Goal: Task Accomplishment & Management: Use online tool/utility

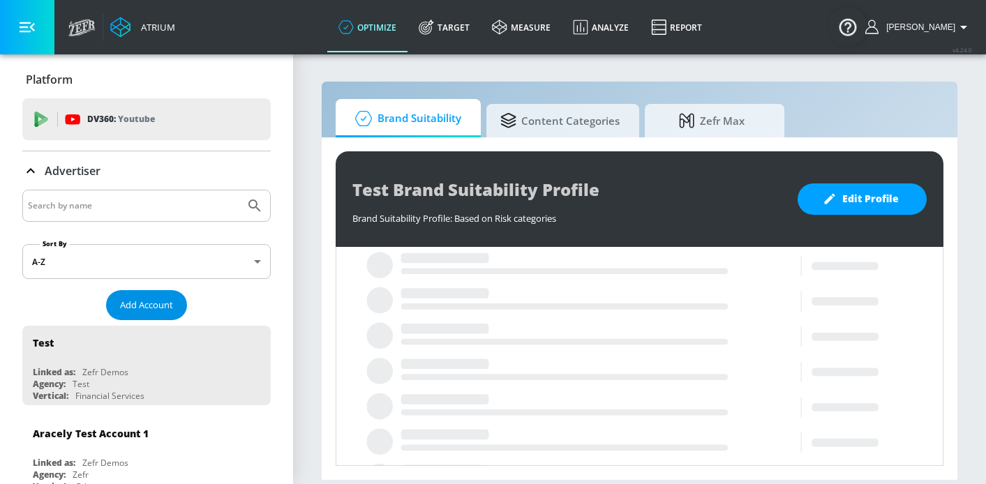
click at [164, 294] on button "Add Account" at bounding box center [146, 305] width 81 height 30
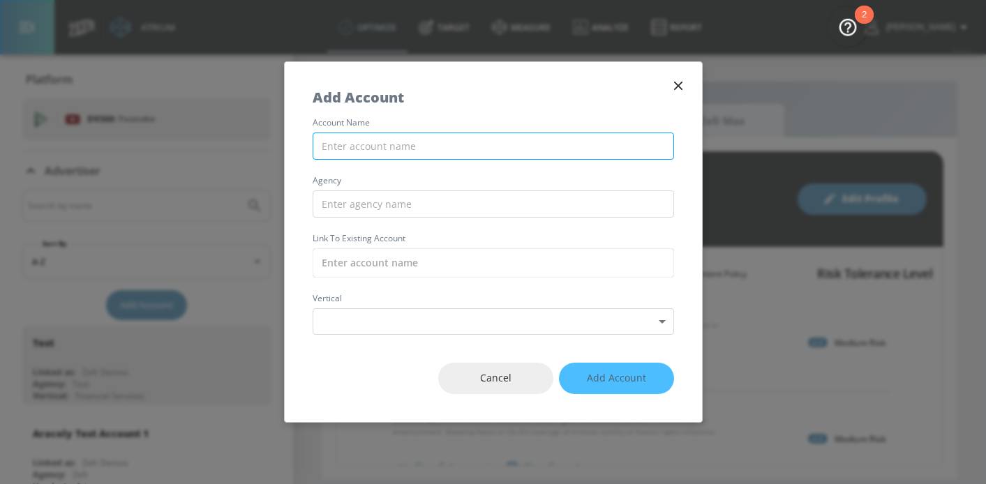
click at [371, 145] on input "text" at bounding box center [494, 146] width 362 height 27
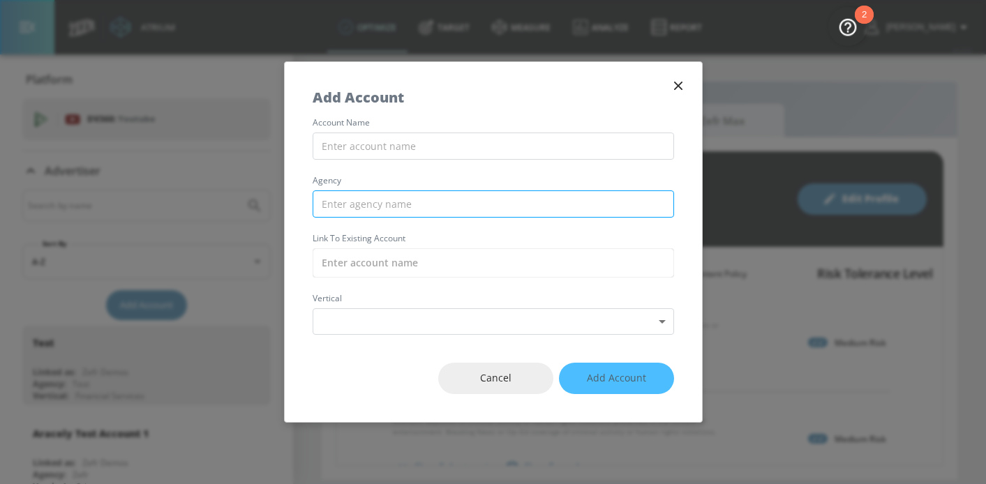
paste input "Kellanova_NA_US_Meta"
type input "Kellanova_NA_US_Meta"
click at [371, 202] on input "text" at bounding box center [494, 204] width 362 height 27
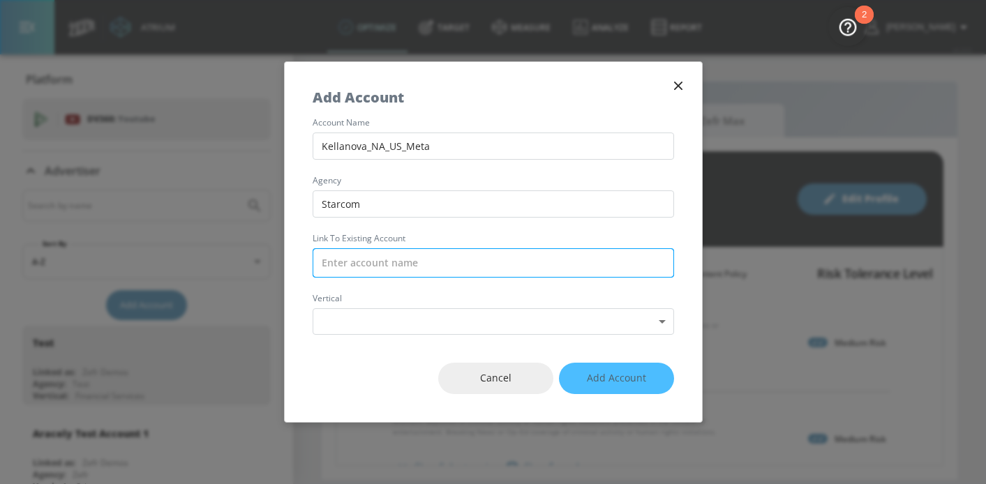
type input "Starcom"
click at [373, 272] on input "text" at bounding box center [494, 263] width 362 height 29
paste input "Kellanova_NA_US_Meta"
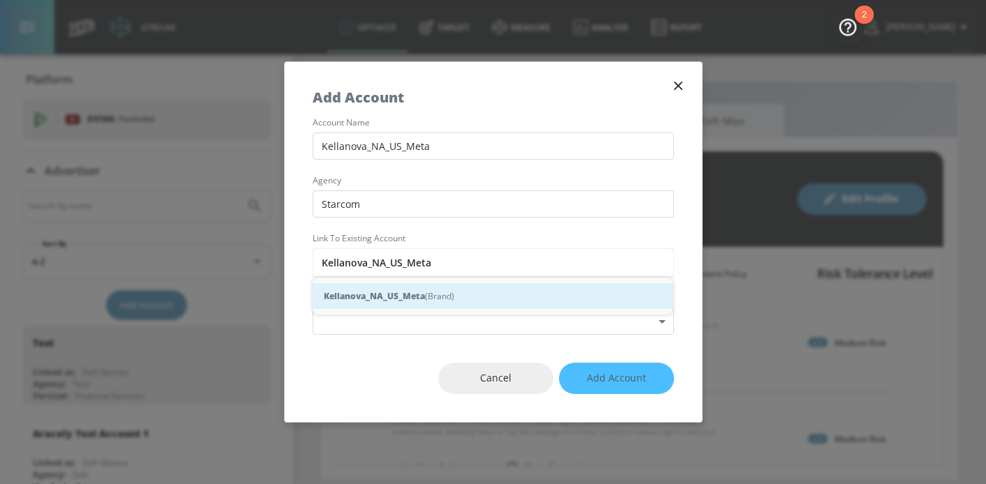
click at [499, 299] on div "Kellanova_NA_US_Meta (Brand)" at bounding box center [493, 296] width 360 height 26
type input "Kellanova_NA_US_Meta (Brand)"
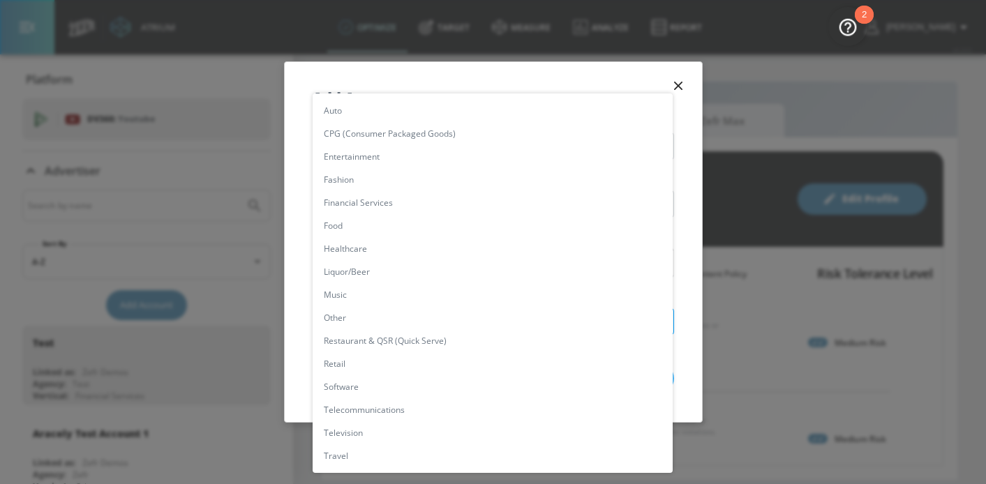
click at [563, 326] on body "Atrium optimize Target measure Analyze Report optimize Target measure Analyze R…" at bounding box center [493, 242] width 986 height 484
click at [415, 136] on li "CPG (Consumer Packaged Goods)" at bounding box center [493, 133] width 360 height 23
type input "[object Object]"
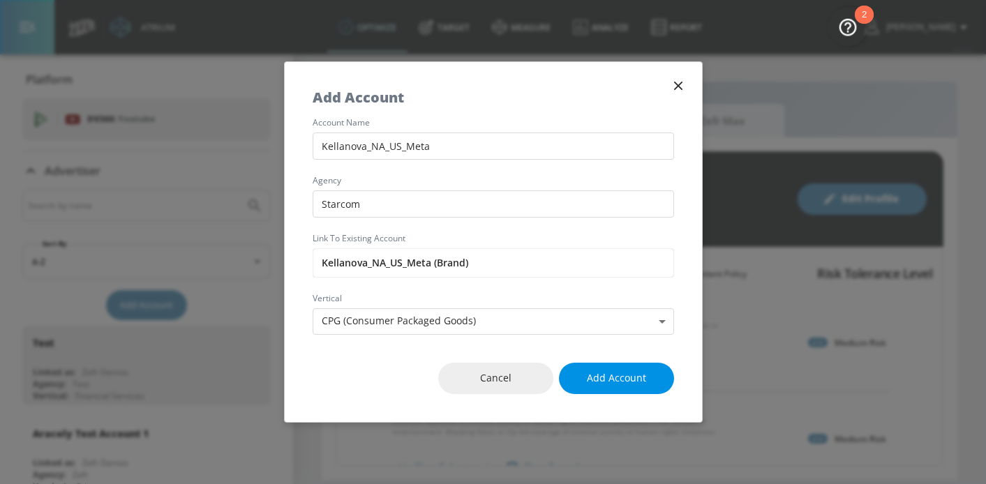
click at [642, 378] on span "Add Account" at bounding box center [616, 378] width 59 height 17
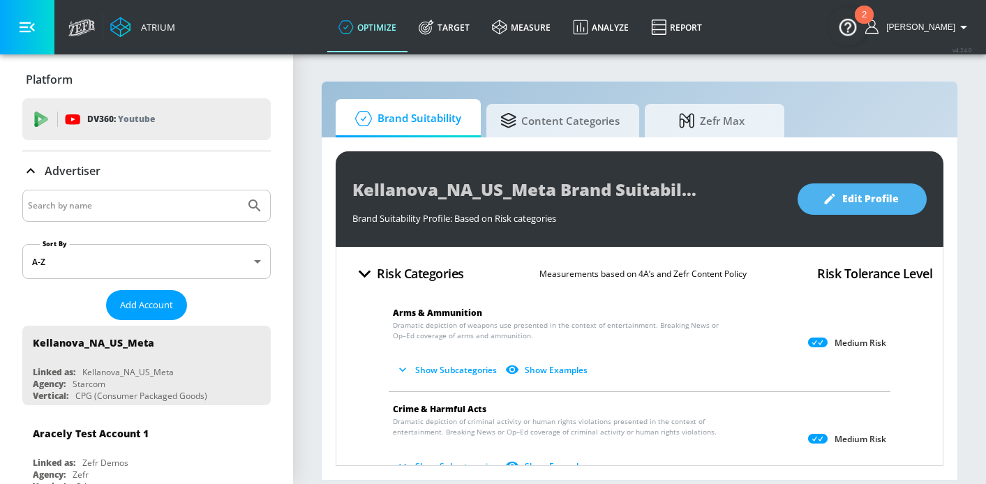
click at [833, 196] on icon "button" at bounding box center [830, 199] width 10 height 10
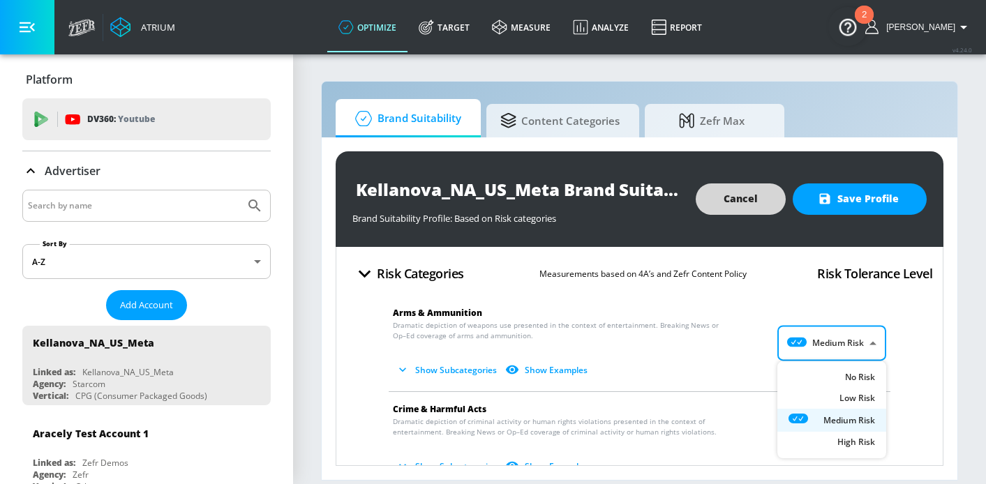
click at [817, 353] on body "Atrium optimize Target measure Analyze Report optimize Target measure Analyze R…" at bounding box center [493, 242] width 986 height 484
click at [824, 369] on li "No Risk" at bounding box center [832, 378] width 109 height 23
type input "MINIMAL"
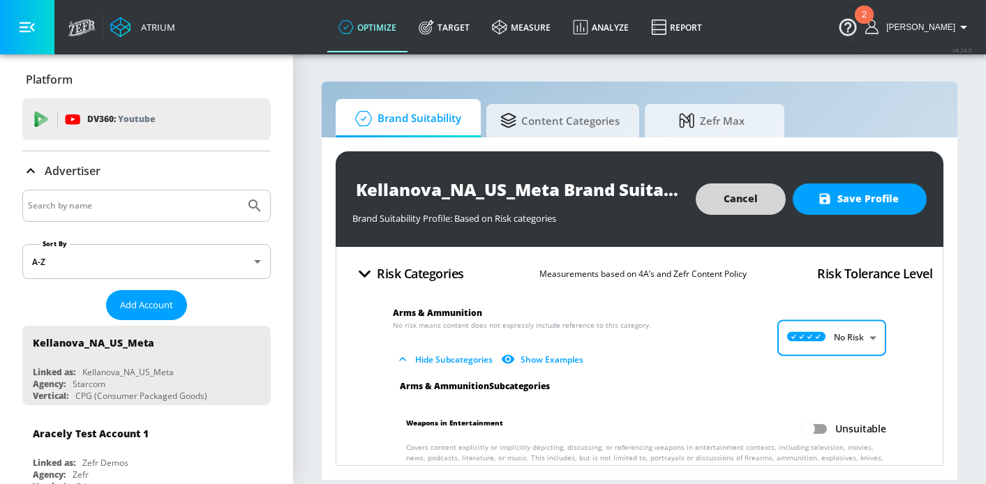
click at [820, 431] on input "Unsuitable" at bounding box center [809, 429] width 80 height 27
checkbox input "true"
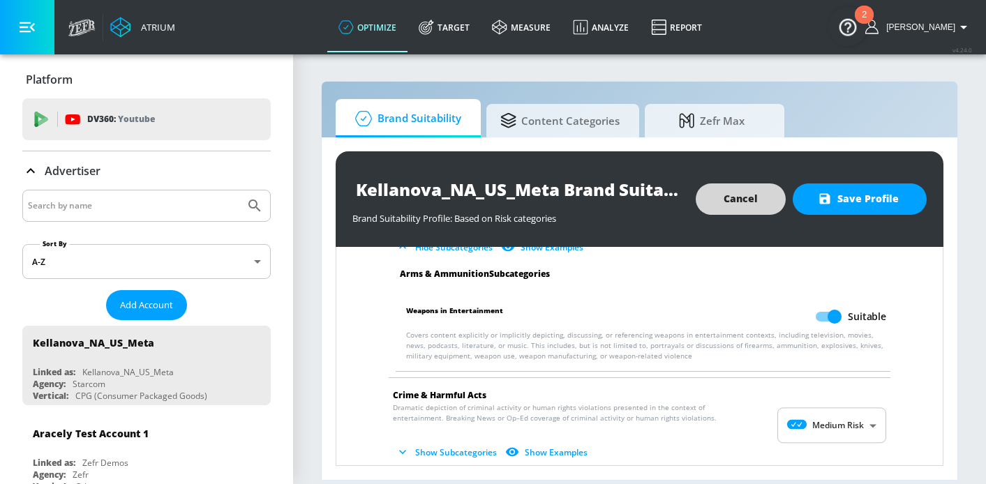
scroll to position [150, 0]
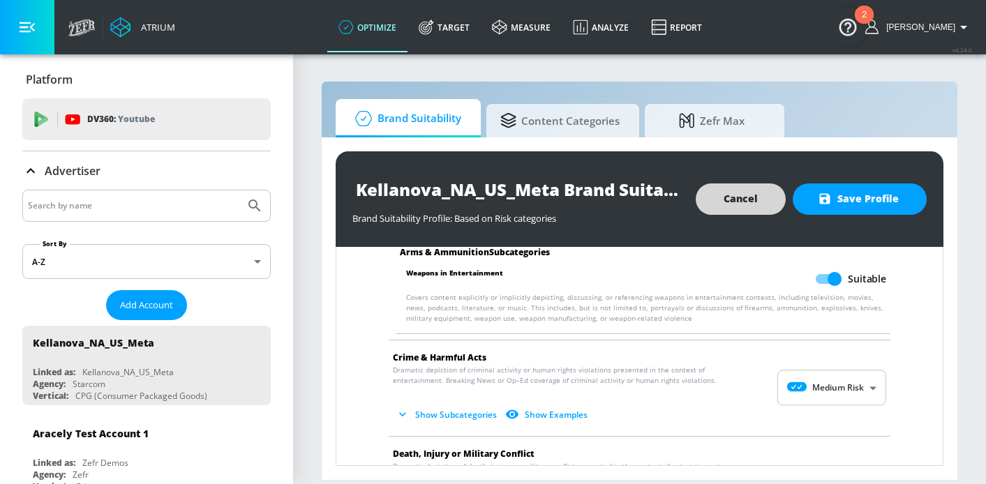
click at [847, 399] on body "Atrium optimize Target measure Analyze Report optimize Target measure Analyze R…" at bounding box center [493, 242] width 986 height 484
click at [838, 384] on div "No Risk" at bounding box center [832, 387] width 87 height 15
type input "MINIMAL"
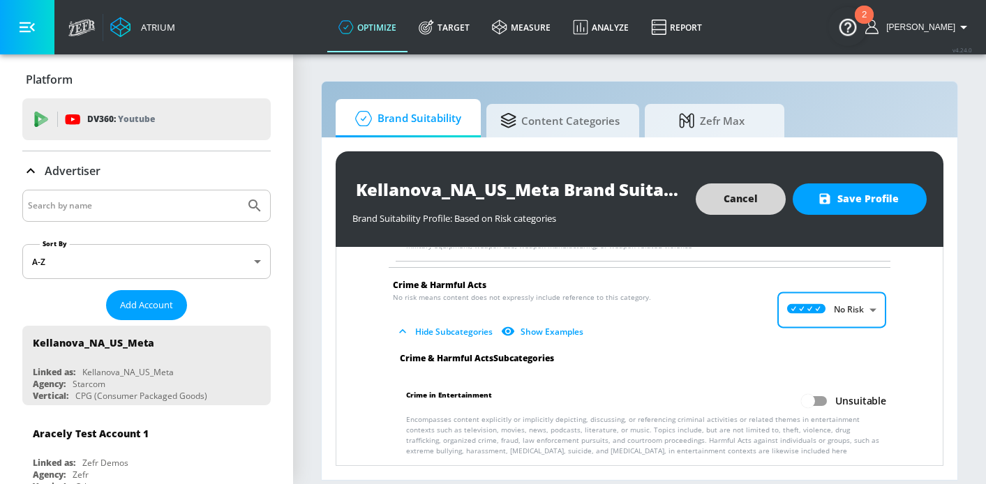
click at [816, 403] on input "Unsuitable" at bounding box center [809, 401] width 80 height 27
checkbox input "true"
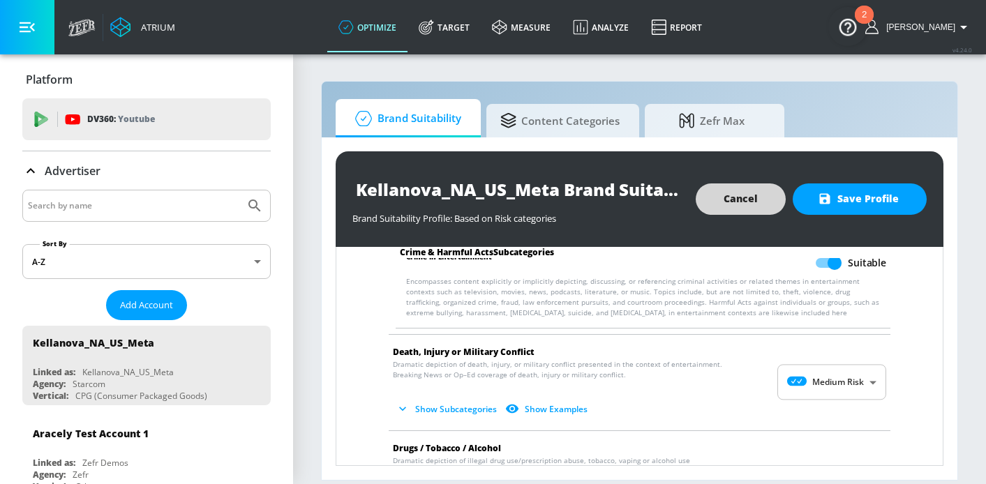
scroll to position [369, 0]
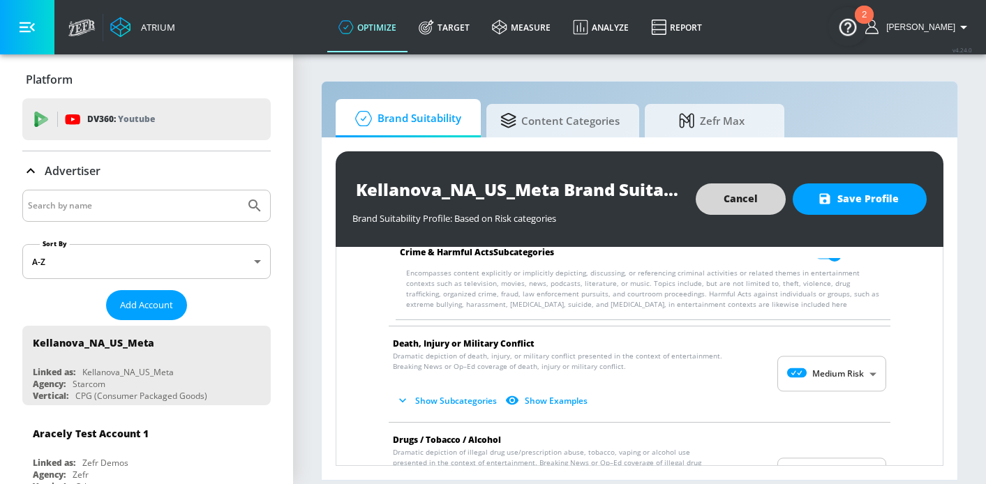
click at [815, 377] on body "Atrium optimize Target measure Analyze Report optimize Target measure Analyze R…" at bounding box center [493, 242] width 986 height 484
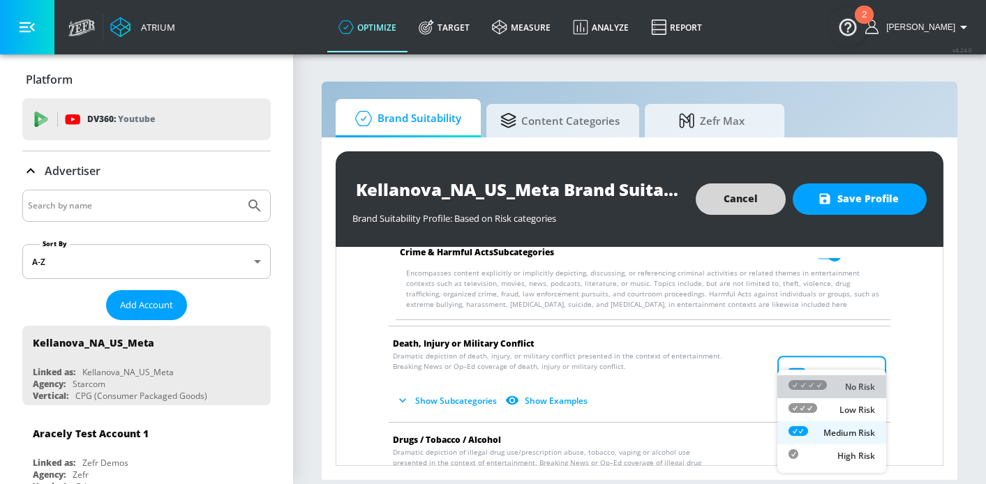
click at [824, 390] on icon at bounding box center [808, 385] width 38 height 10
type input "MINIMAL"
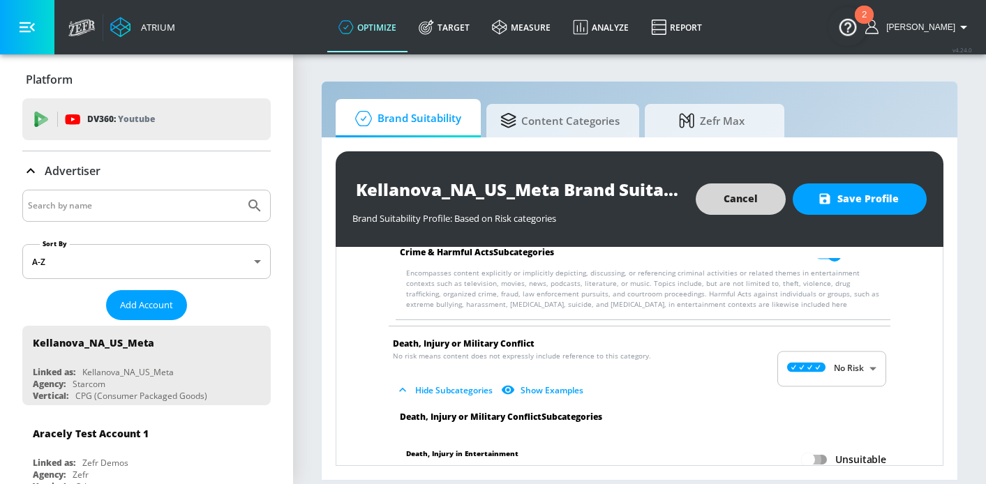
click at [820, 464] on input "Unsuitable" at bounding box center [809, 460] width 80 height 27
checkbox input "true"
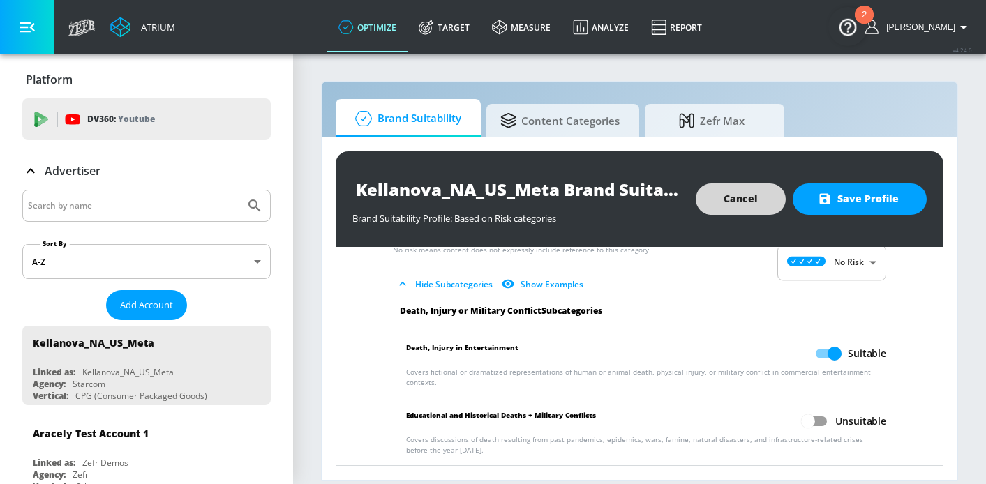
scroll to position [533, 0]
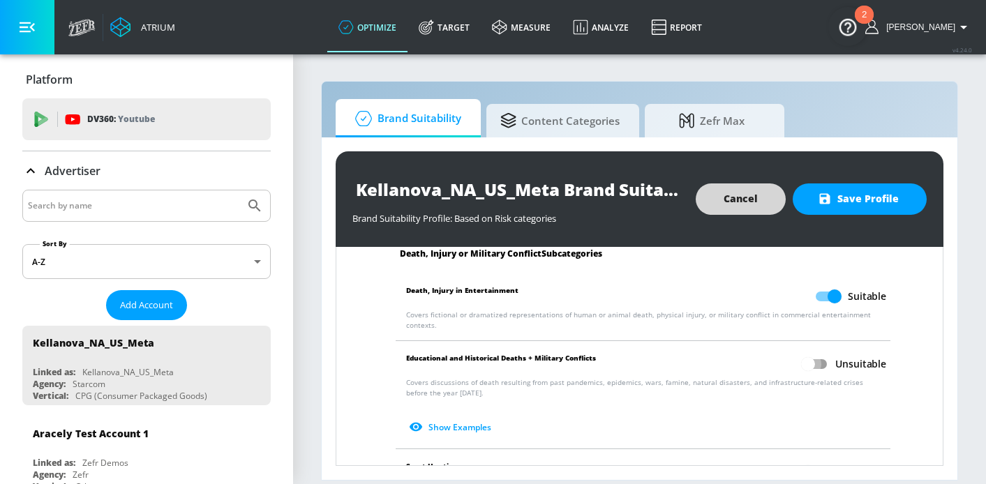
click at [809, 351] on input "Unsuitable" at bounding box center [809, 364] width 80 height 27
checkbox input "true"
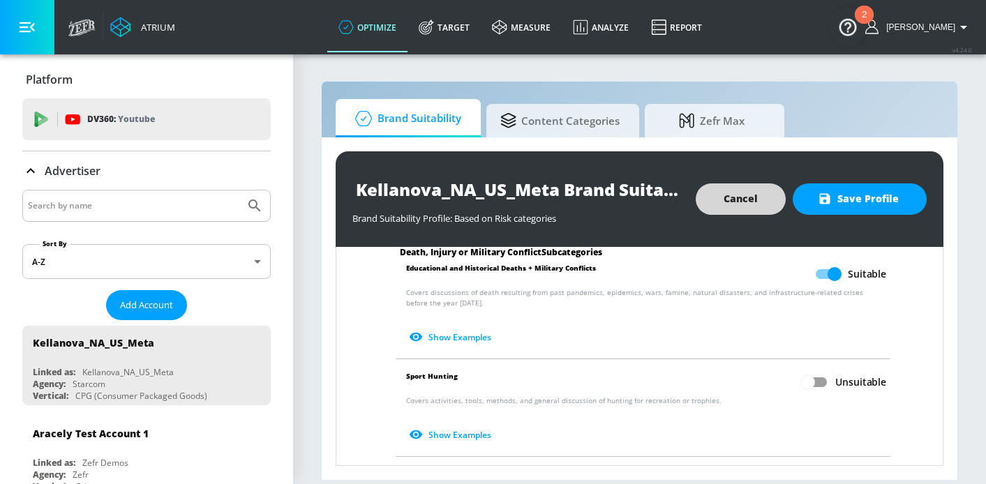
click at [815, 373] on input "Unsuitable" at bounding box center [809, 382] width 80 height 27
checkbox input "true"
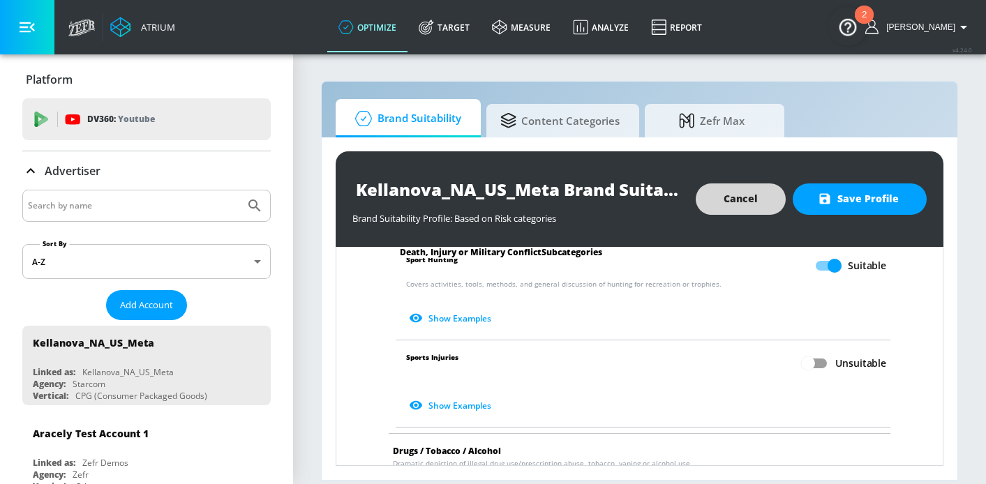
click at [817, 352] on input "Unsuitable" at bounding box center [809, 363] width 80 height 27
checkbox input "true"
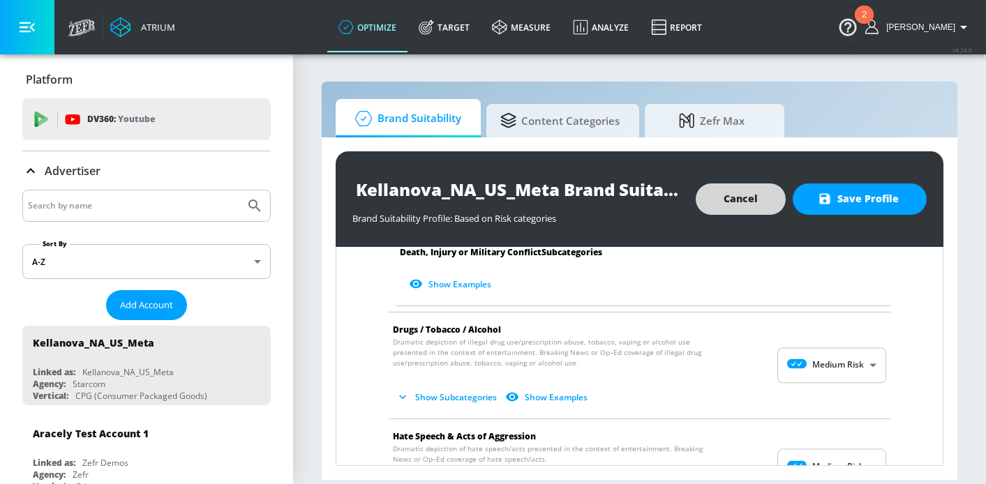
scroll to position [860, 0]
click at [817, 352] on body "Atrium optimize Target measure Analyze Report optimize Target measure Analyze R…" at bounding box center [493, 242] width 986 height 484
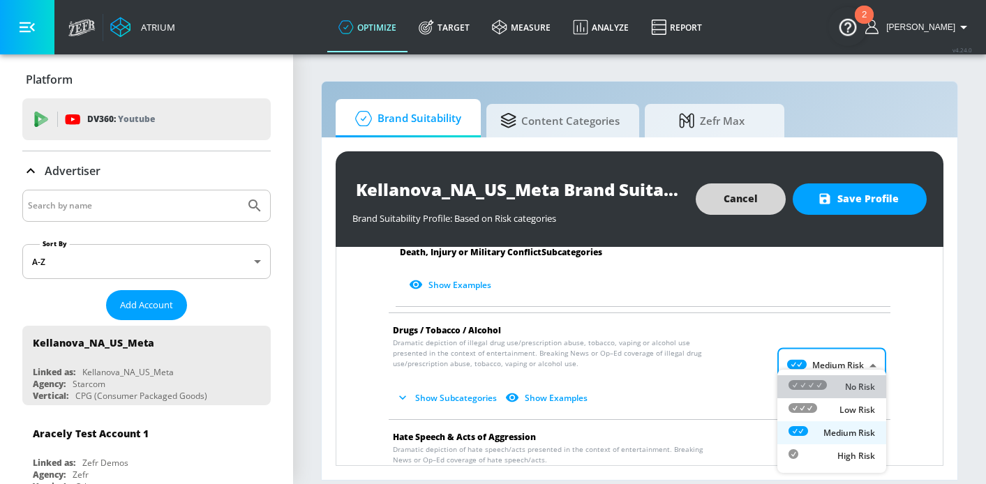
click at [819, 378] on li "No Risk" at bounding box center [832, 387] width 109 height 23
type input "MINIMAL"
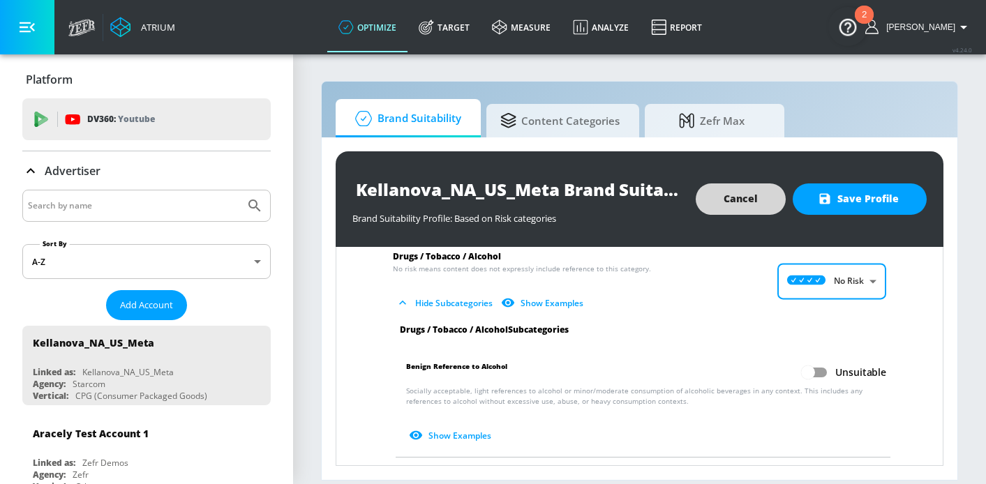
click at [817, 364] on input "Unsuitable" at bounding box center [809, 373] width 80 height 27
checkbox input "true"
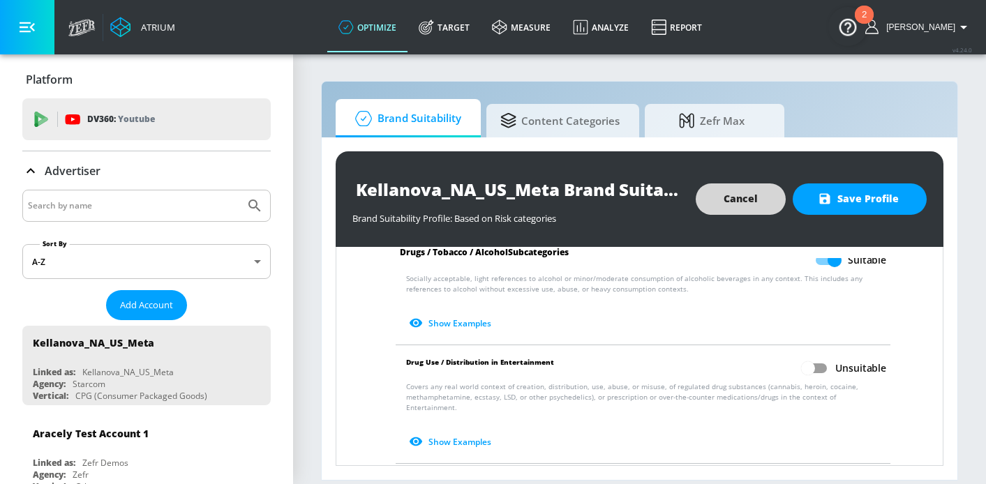
scroll to position [1071, 0]
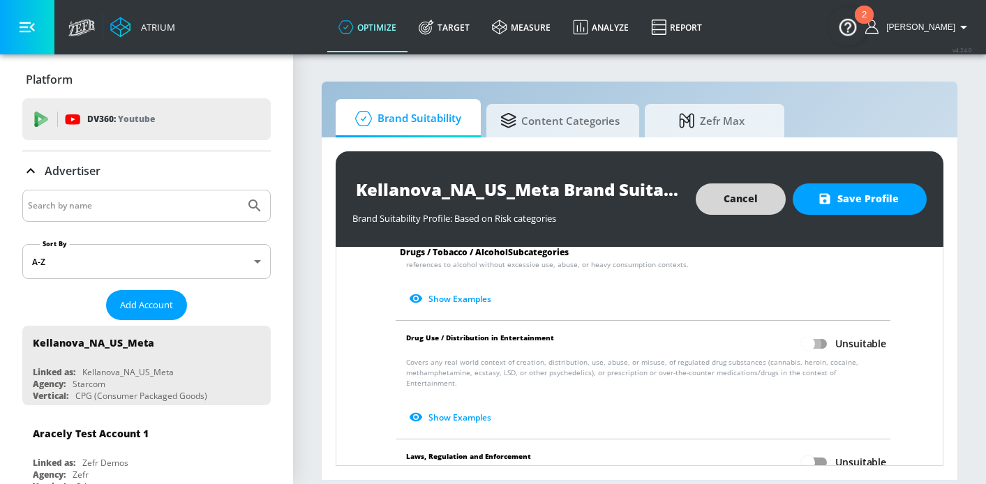
click at [816, 341] on input "Unsuitable" at bounding box center [809, 344] width 80 height 27
click at [816, 341] on input "Suitable" at bounding box center [835, 344] width 80 height 27
checkbox input "false"
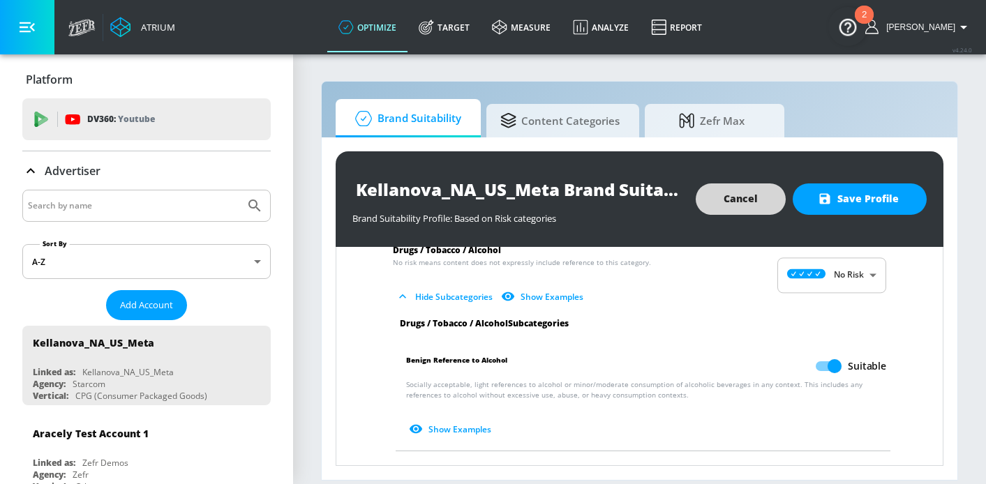
click at [831, 353] on input "Suitable" at bounding box center [835, 366] width 80 height 27
checkbox input "false"
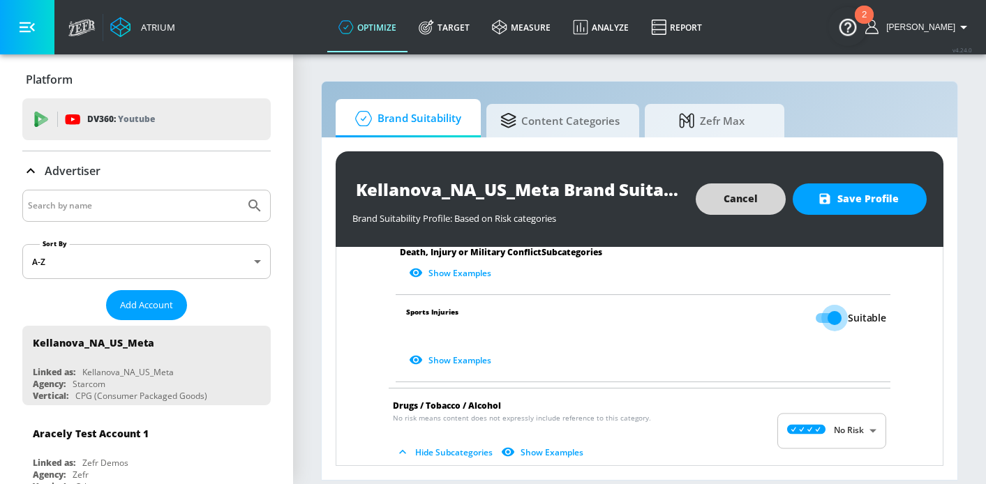
click at [829, 316] on input "Suitable" at bounding box center [835, 318] width 80 height 27
checkbox input "false"
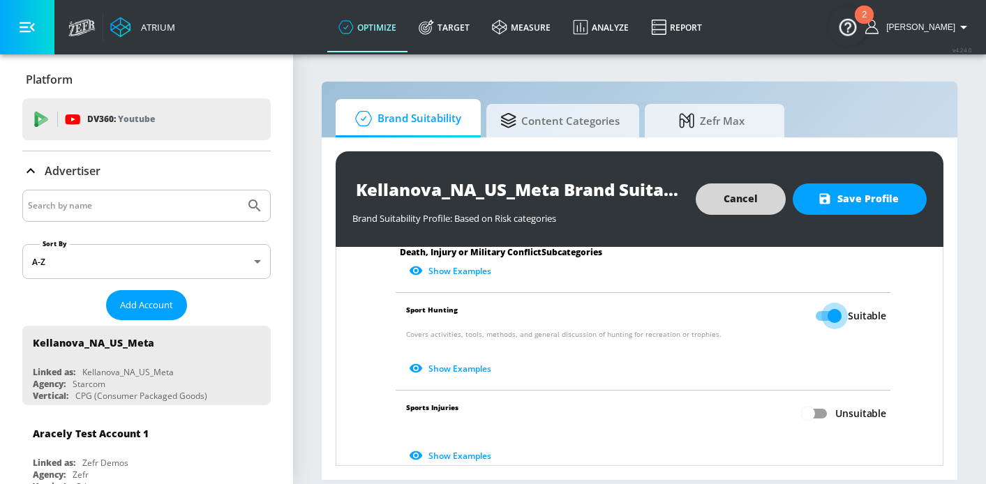
click at [829, 316] on input "Suitable" at bounding box center [835, 316] width 80 height 27
checkbox input "false"
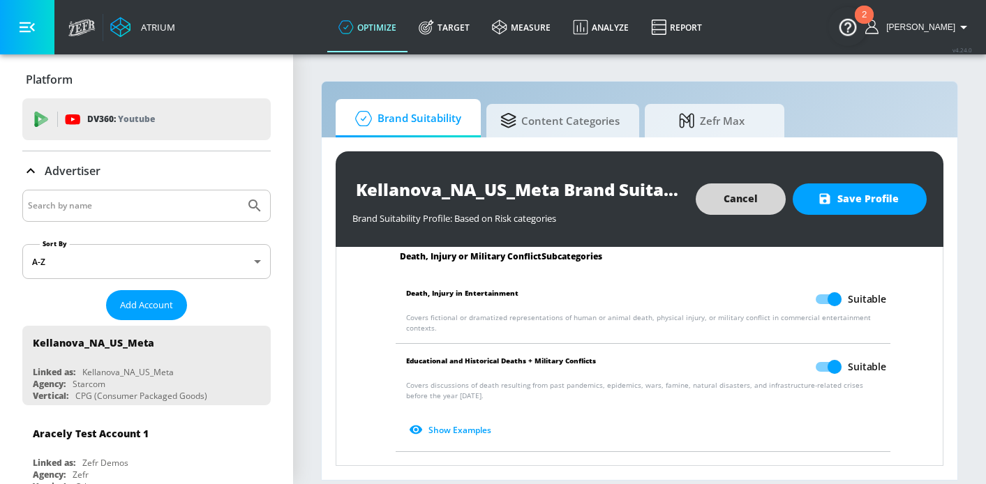
scroll to position [450, 0]
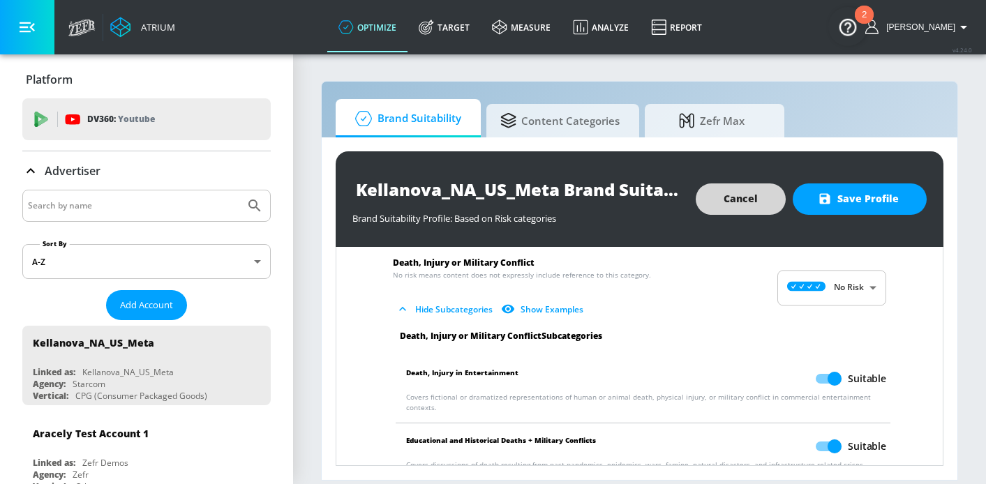
click at [835, 440] on input "Suitable" at bounding box center [835, 447] width 80 height 27
checkbox input "false"
click at [835, 373] on input "Suitable" at bounding box center [835, 379] width 80 height 27
checkbox input "false"
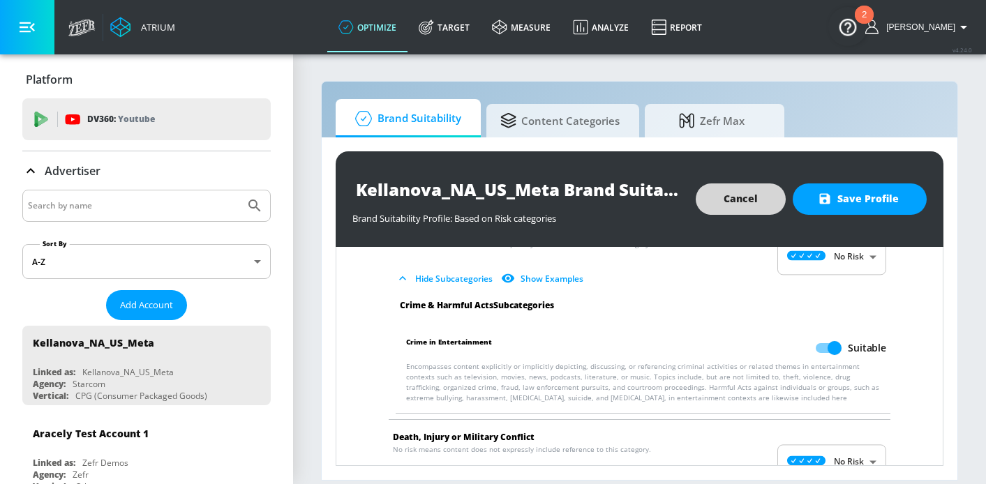
click at [833, 354] on input "Suitable" at bounding box center [835, 348] width 80 height 27
checkbox input "false"
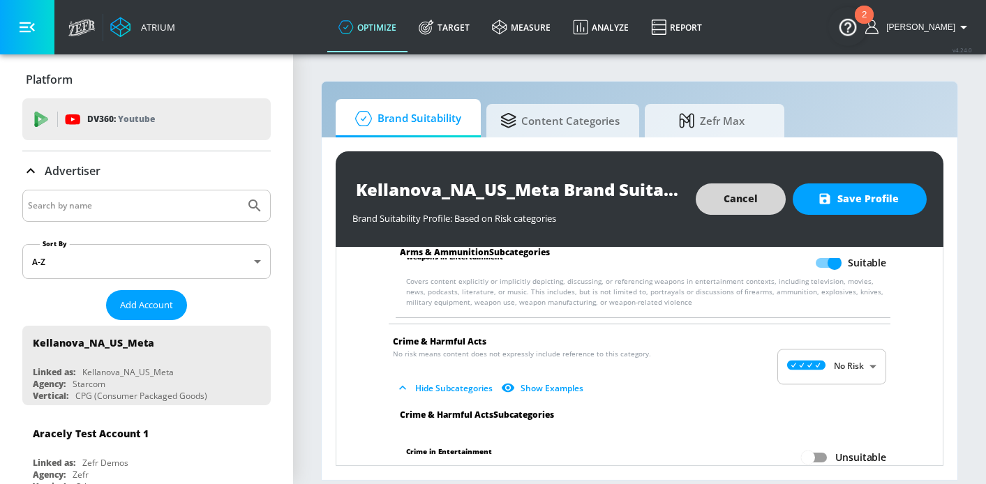
scroll to position [130, 0]
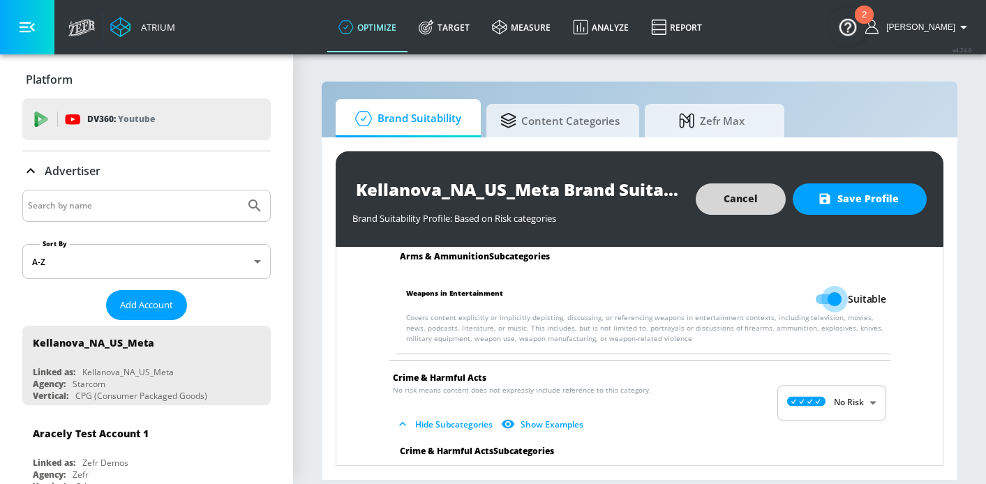
click at [821, 295] on input "Suitable" at bounding box center [835, 299] width 80 height 27
checkbox input "false"
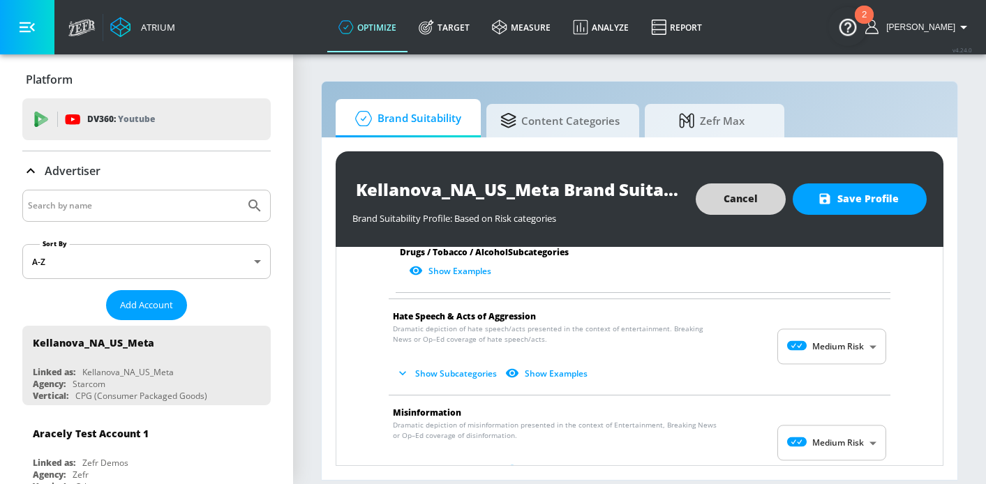
scroll to position [1366, 0]
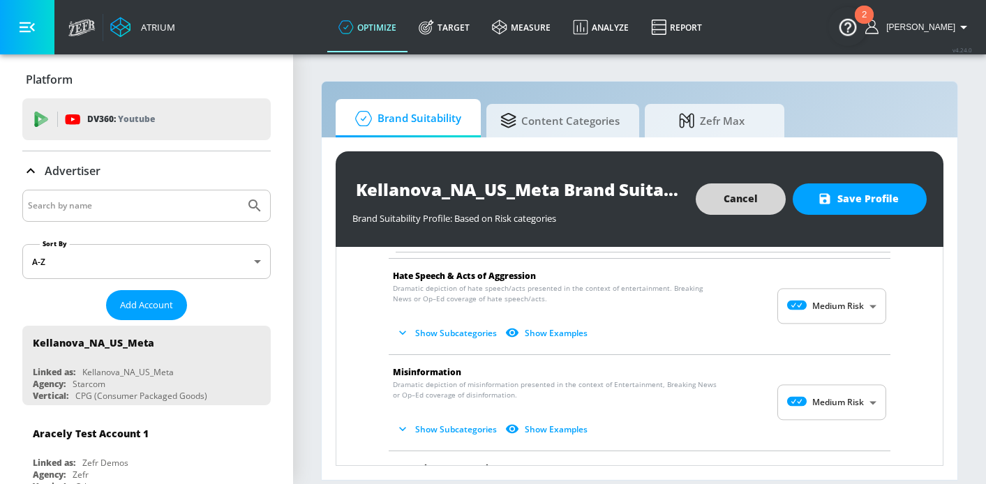
click at [817, 288] on body "Atrium optimize Target measure Analyze Report optimize Target measure Analyze R…" at bounding box center [493, 242] width 986 height 484
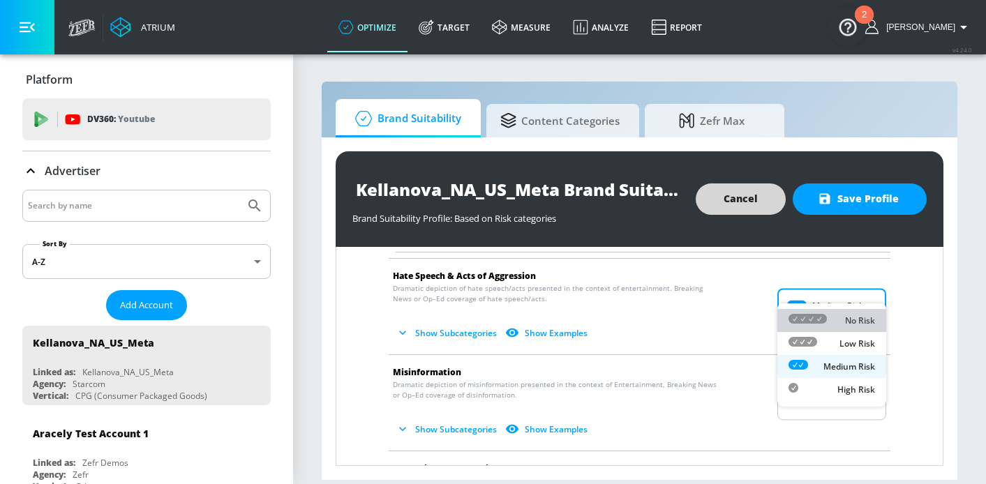
click at [823, 324] on div at bounding box center [808, 320] width 38 height 15
type input "MINIMAL"
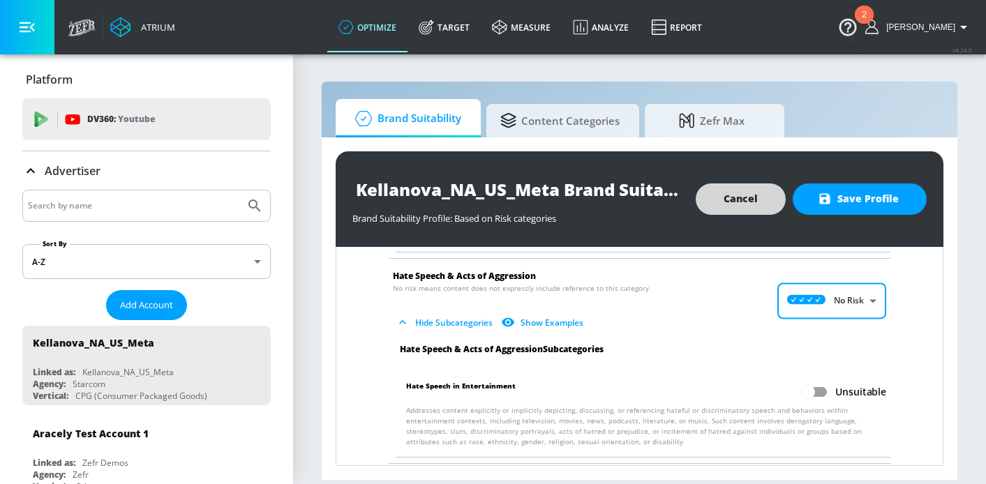
click at [836, 406] on p "Addresses content explicitly or implicitly depicting, discussing, or referencin…" at bounding box center [646, 427] width 480 height 42
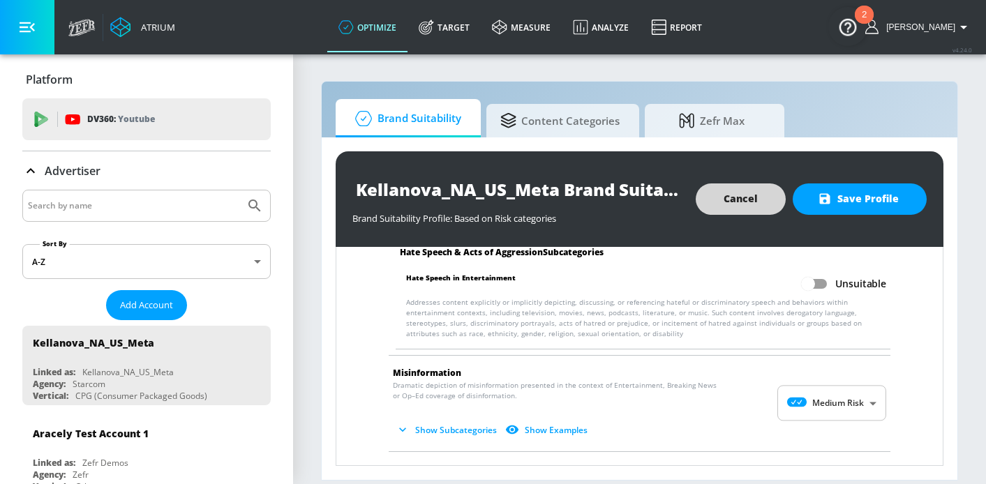
scroll to position [1506, 0]
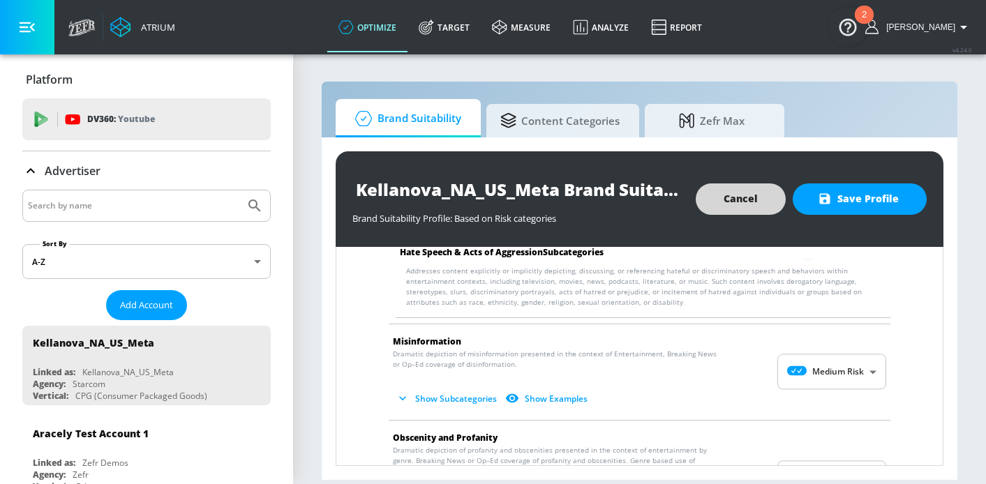
click at [827, 356] on body "Atrium optimize Target measure Analyze Report optimize Target measure Analyze R…" at bounding box center [493, 242] width 986 height 484
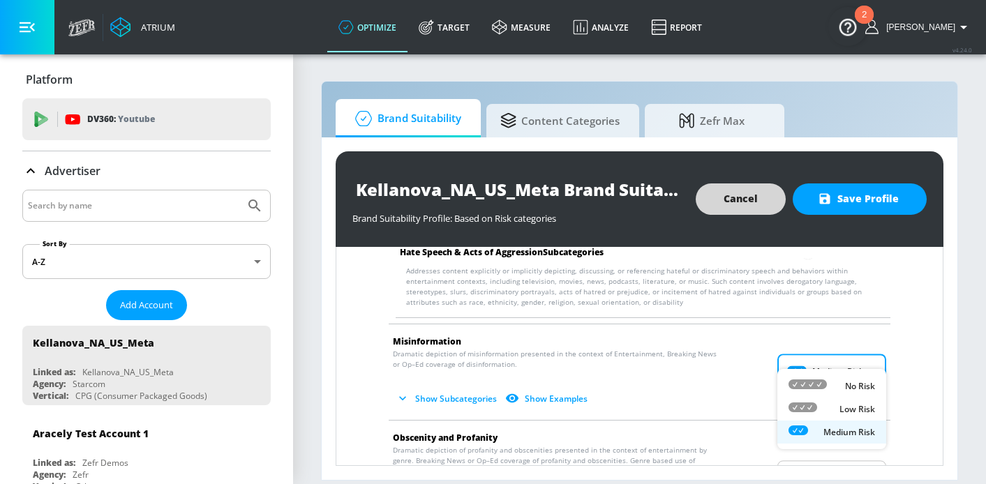
click at [835, 380] on div "No Risk" at bounding box center [832, 386] width 87 height 15
type input "MINIMAL"
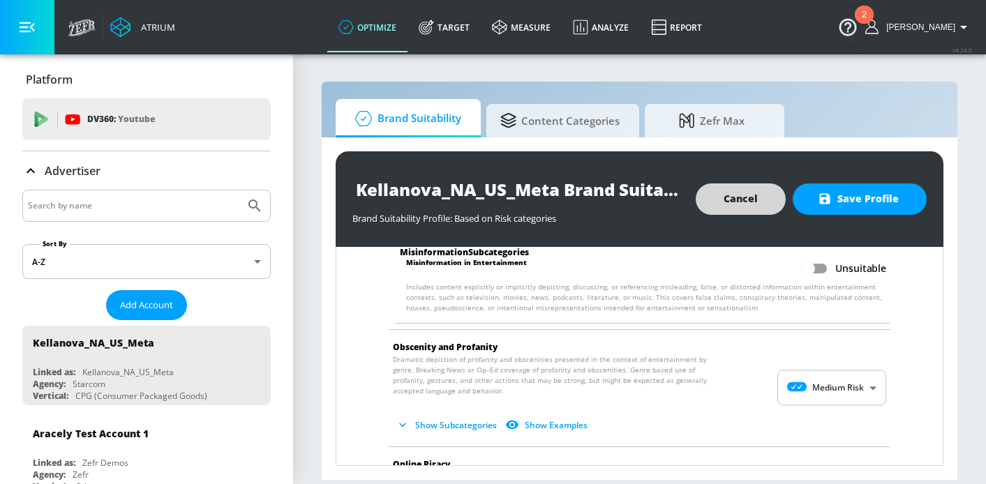
scroll to position [1750, 0]
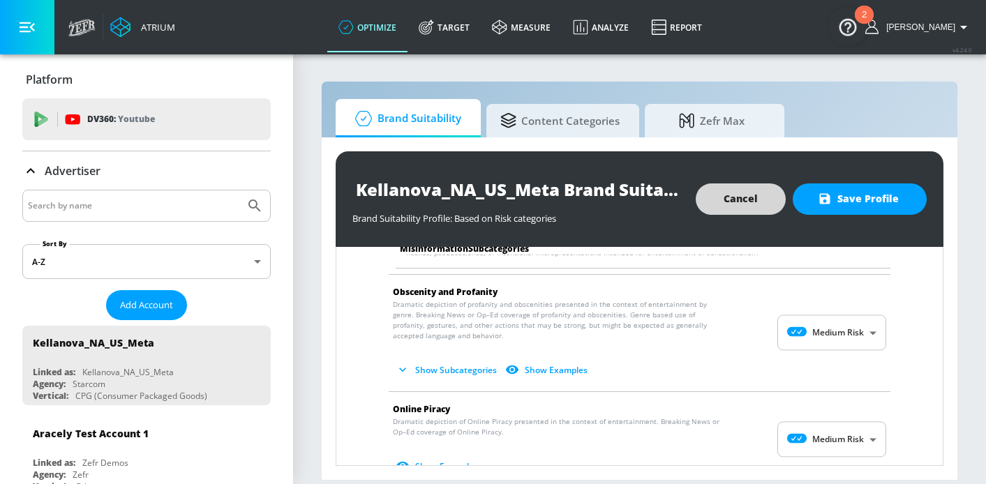
click at [827, 311] on body "Atrium optimize Target measure Analyze Report optimize Target measure Analyze R…" at bounding box center [493, 242] width 986 height 484
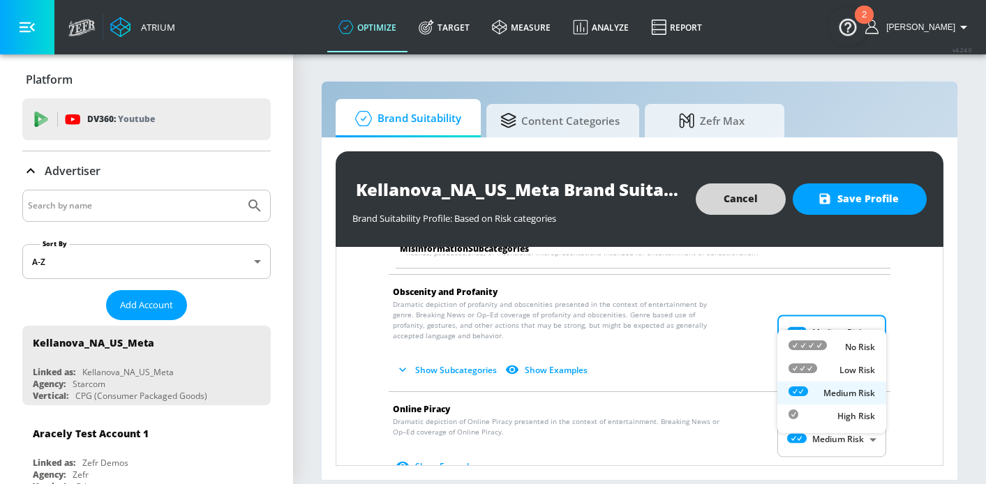
click at [830, 343] on div "No Risk" at bounding box center [832, 347] width 87 height 15
type input "MINIMAL"
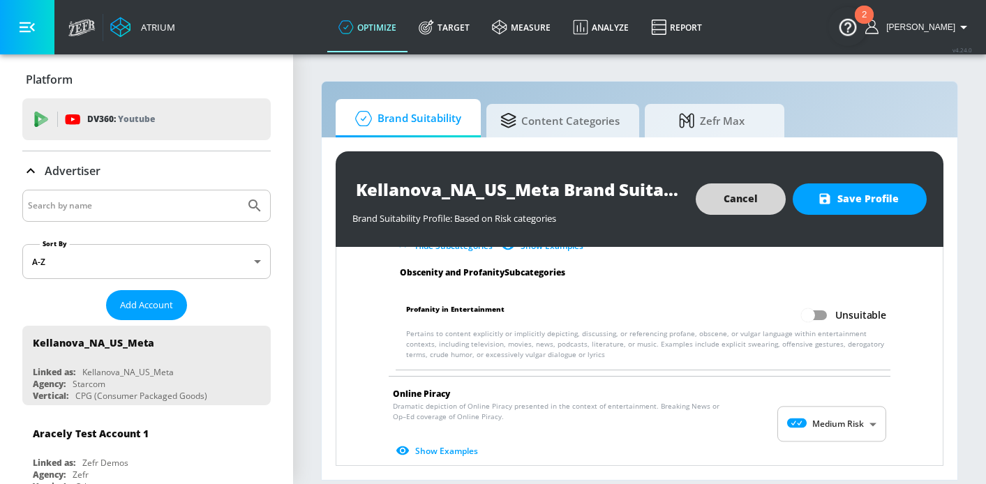
scroll to position [1905, 0]
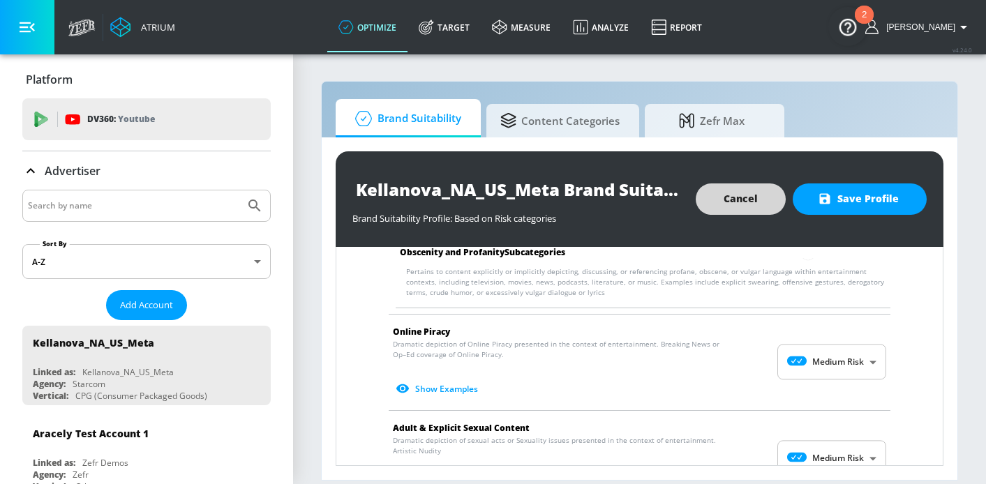
click at [827, 356] on body "Atrium optimize Target measure Analyze Report optimize Target measure Analyze R…" at bounding box center [493, 242] width 986 height 484
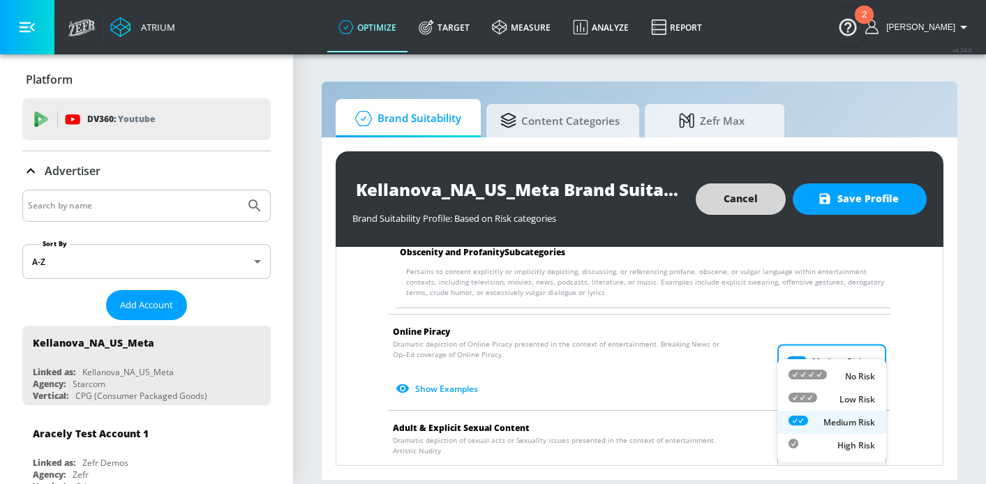
click at [829, 371] on div "No Risk" at bounding box center [832, 376] width 87 height 15
type input "MINIMAL"
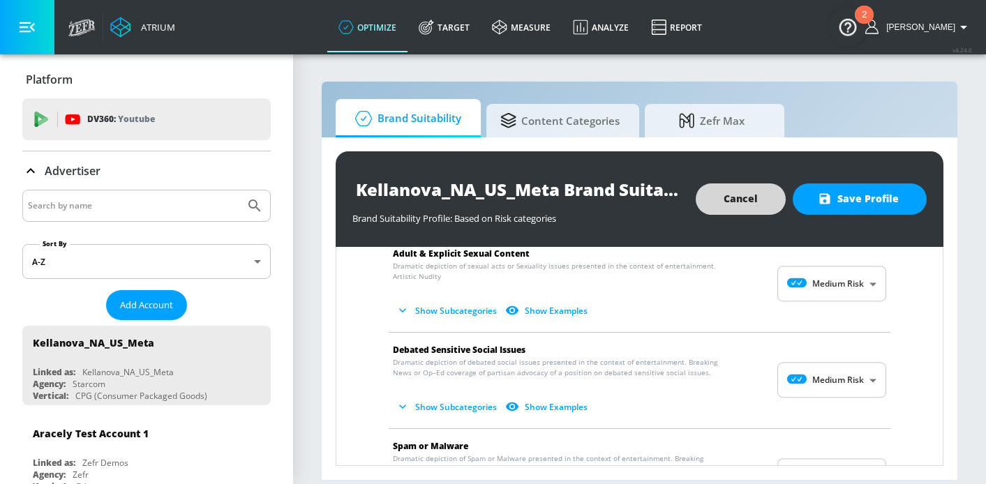
click at [808, 274] on body "Atrium optimize Target measure Analyze Report optimize Target measure Analyze R…" at bounding box center [493, 242] width 986 height 484
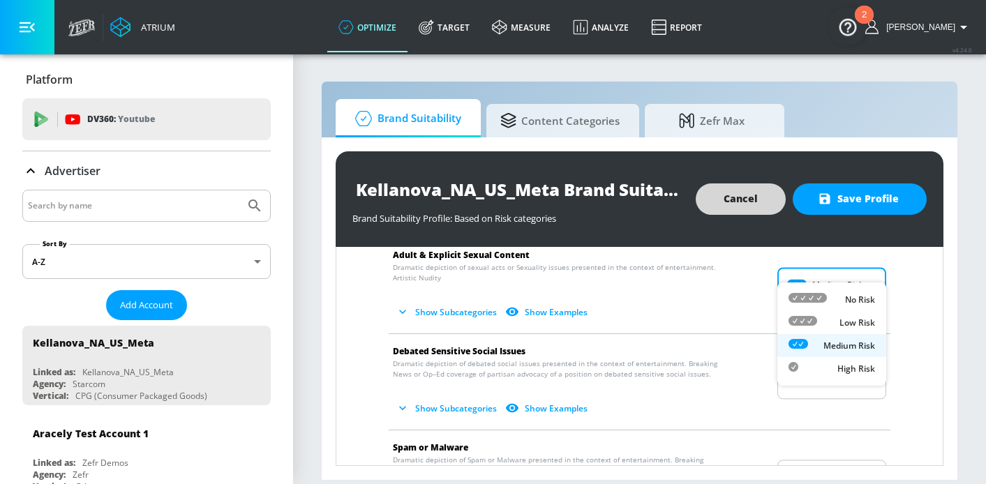
click at [822, 297] on icon at bounding box center [808, 298] width 38 height 10
type input "MINIMAL"
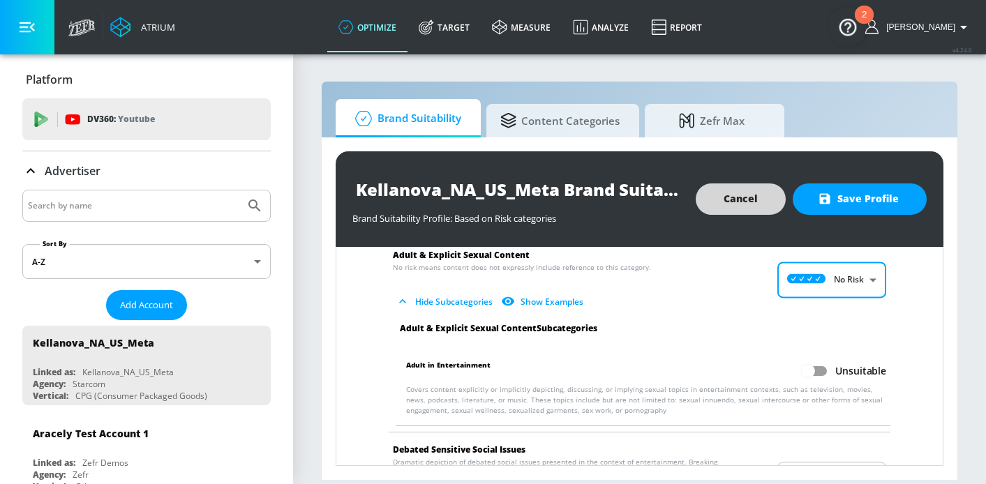
click at [840, 448] on body "Atrium optimize Target measure Analyze Report optimize Target measure Analyze R…" at bounding box center [493, 242] width 986 height 484
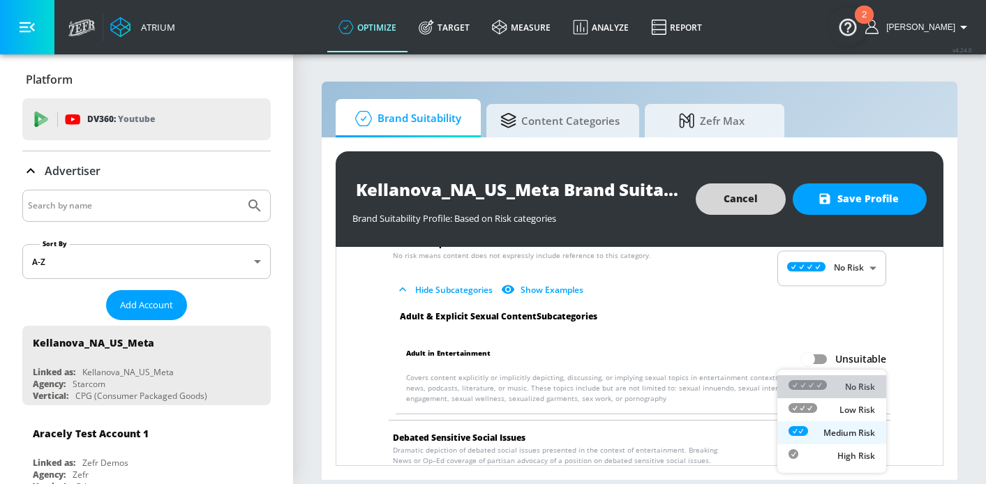
click at [820, 385] on icon at bounding box center [808, 385] width 38 height 10
type input "MINIMAL"
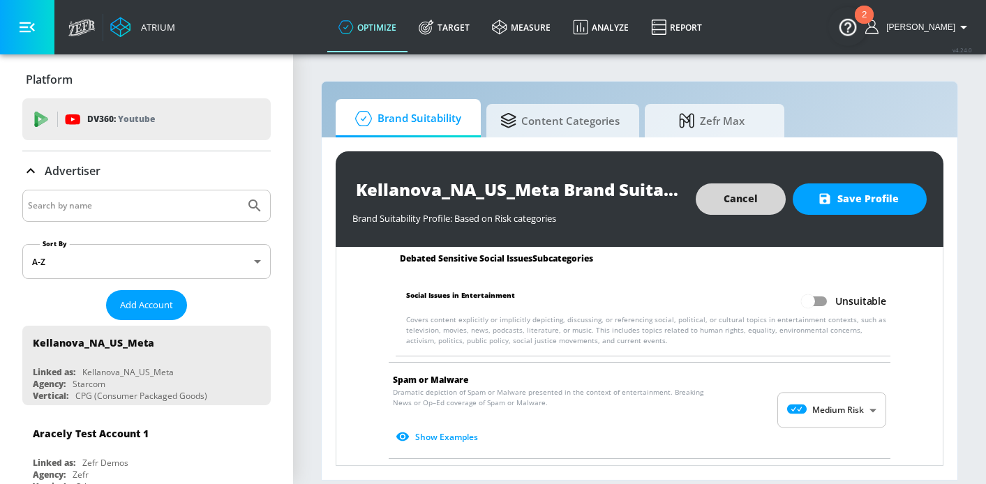
scroll to position [2370, 0]
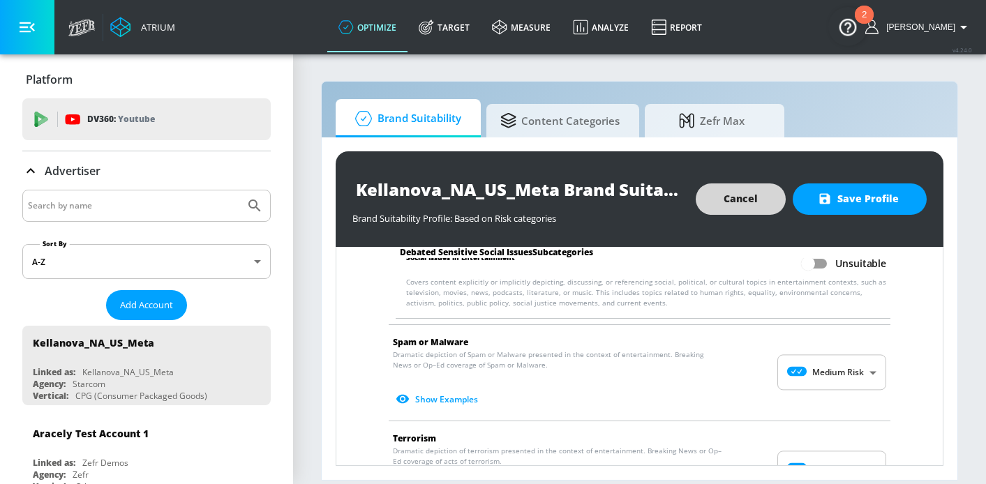
click at [814, 360] on body "Atrium optimize Target measure Analyze Report optimize Target measure Analyze R…" at bounding box center [493, 242] width 986 height 484
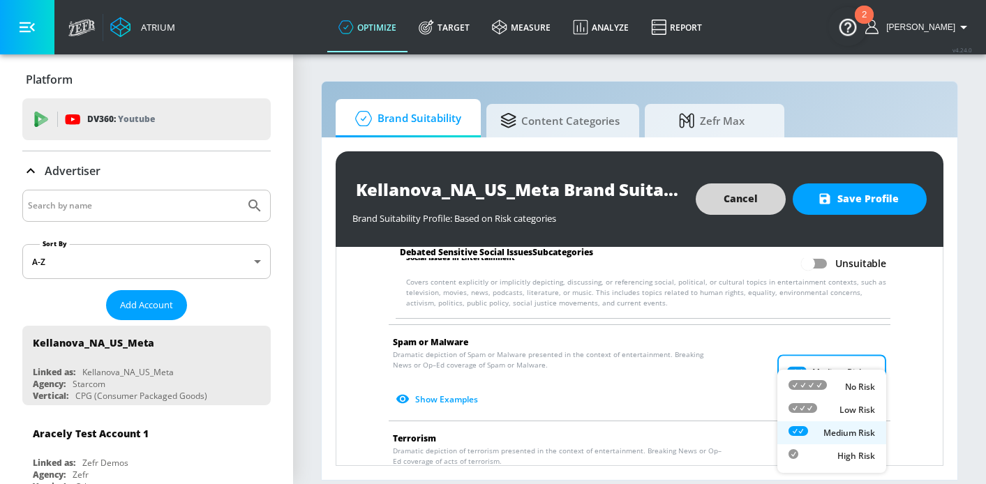
click at [825, 378] on li "No Risk" at bounding box center [832, 387] width 109 height 23
type input "MINIMAL"
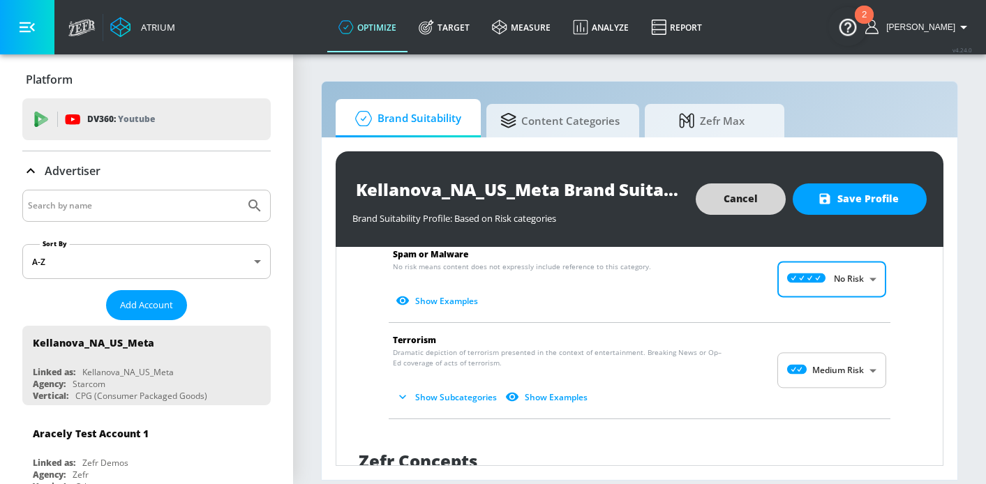
scroll to position [2468, 0]
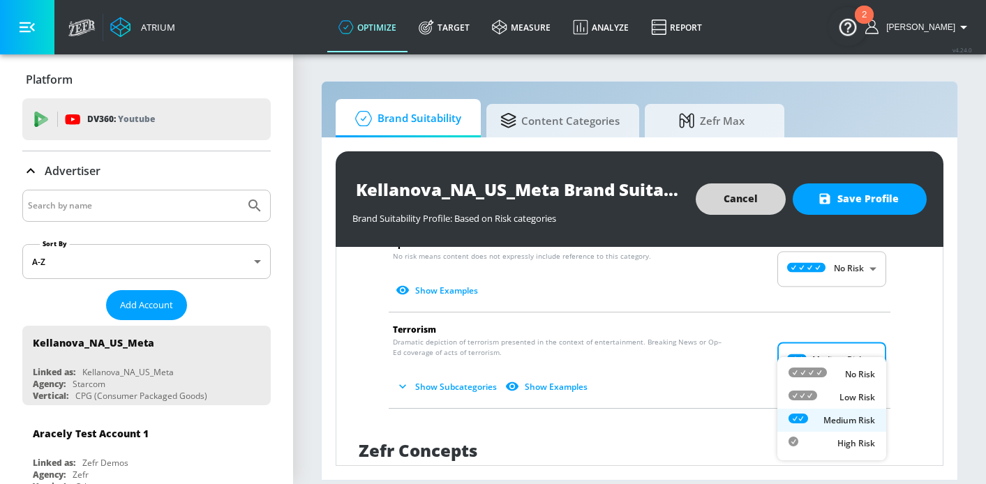
click at [821, 346] on body "Atrium optimize Target measure Analyze Report optimize Target measure Analyze R…" at bounding box center [493, 242] width 986 height 484
click at [836, 373] on div "No Risk" at bounding box center [832, 374] width 87 height 15
type input "MINIMAL"
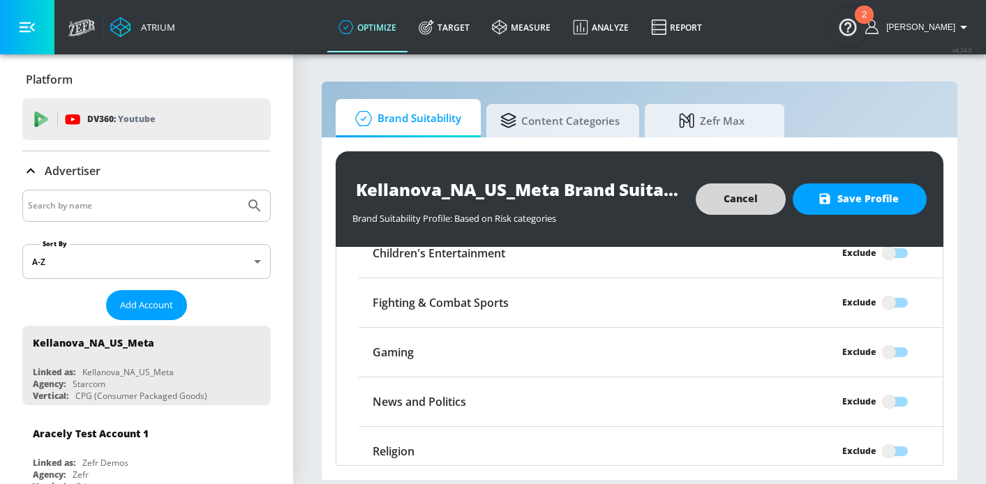
scroll to position [2869, 0]
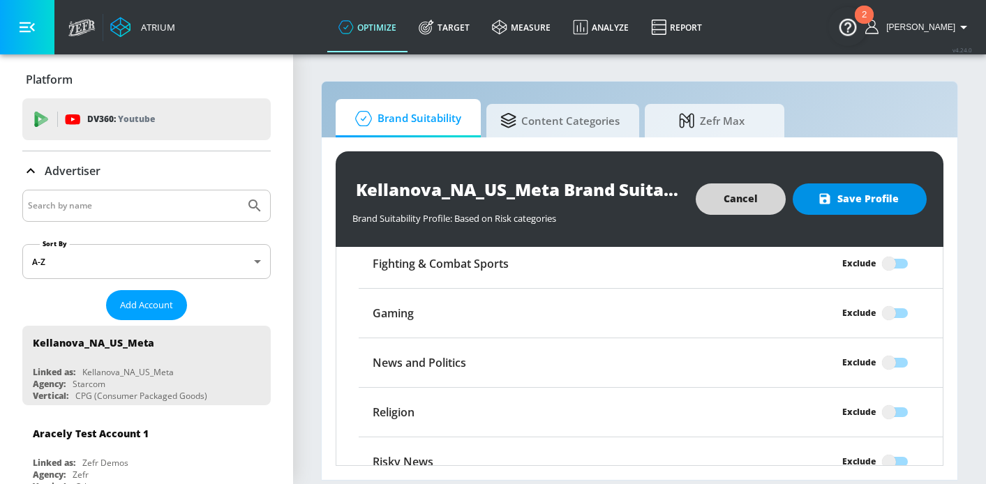
click at [863, 206] on span "Save Profile" at bounding box center [860, 199] width 78 height 17
